Goal: Entertainment & Leisure: Consume media (video, audio)

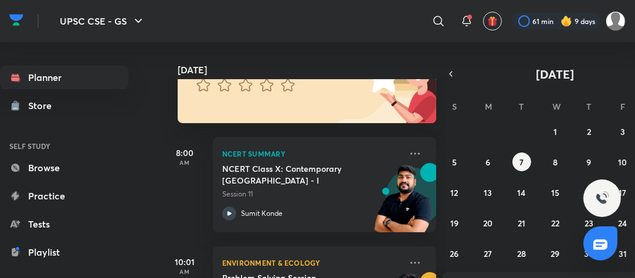
scroll to position [175, 0]
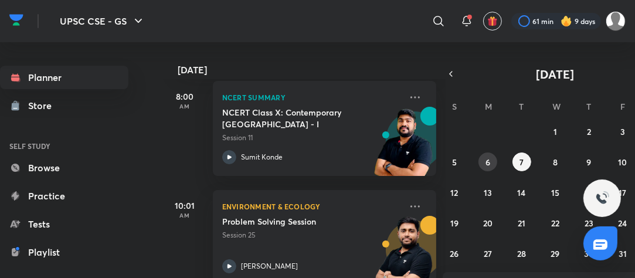
click at [490, 160] on abbr "6" at bounding box center [487, 162] width 5 height 11
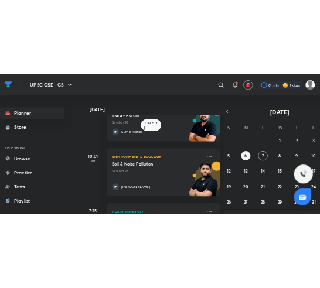
scroll to position [138, 0]
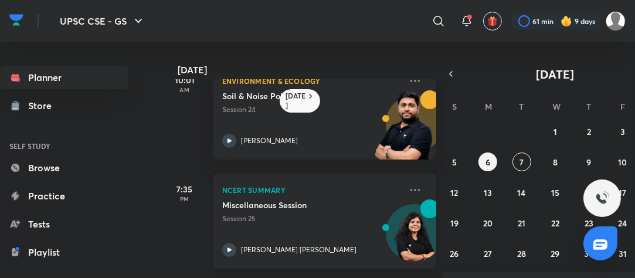
click at [259, 228] on div "Miscellaneous Session Session 25 [PERSON_NAME] [PERSON_NAME]" at bounding box center [311, 227] width 179 height 57
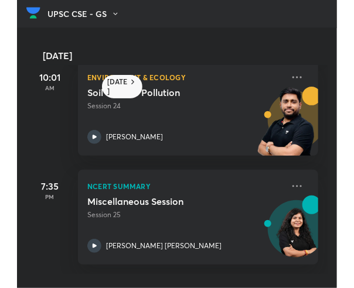
scroll to position [135, 0]
